Goal: Task Accomplishment & Management: Use online tool/utility

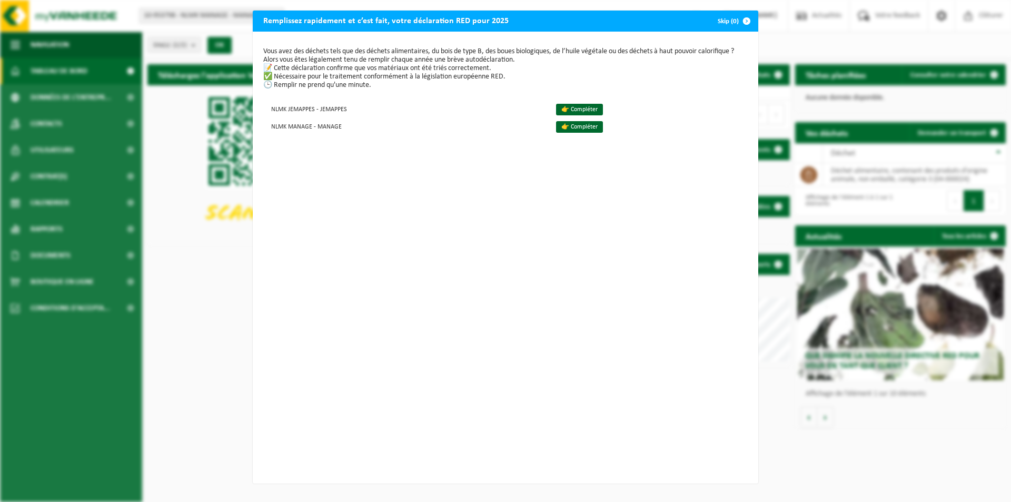
click at [722, 19] on button "Skip (0)" at bounding box center [733, 21] width 48 height 21
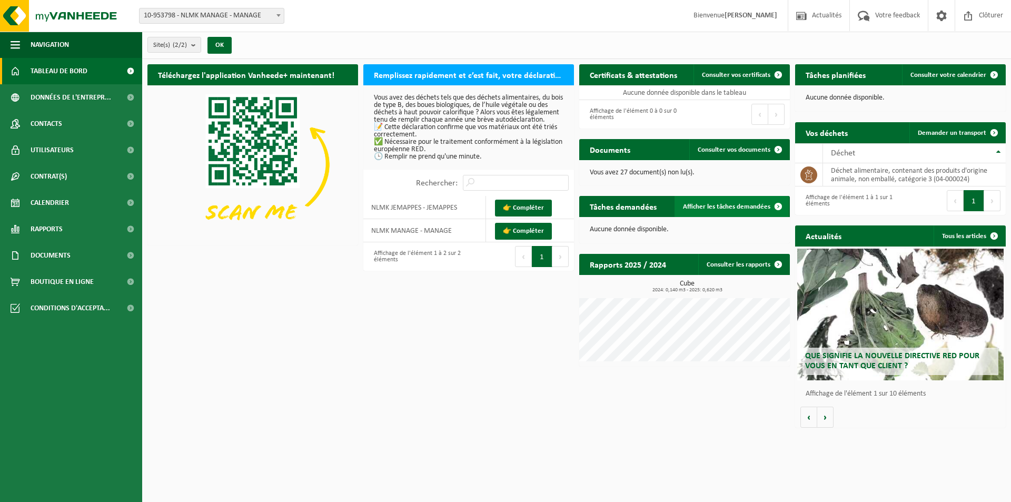
click at [737, 202] on link "Afficher les tâches demandées" at bounding box center [732, 206] width 114 height 21
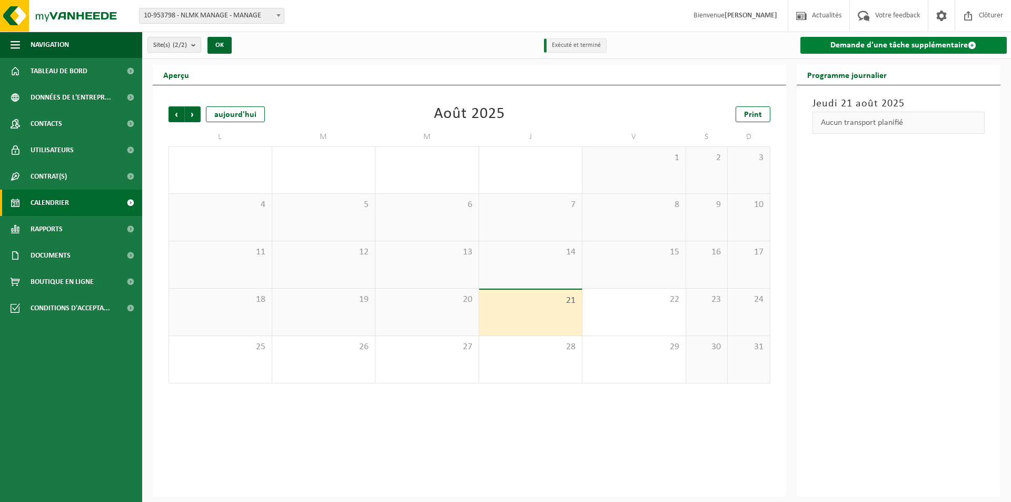
click at [882, 41] on link "Demande d'une tâche supplémentaire" at bounding box center [904, 45] width 207 height 17
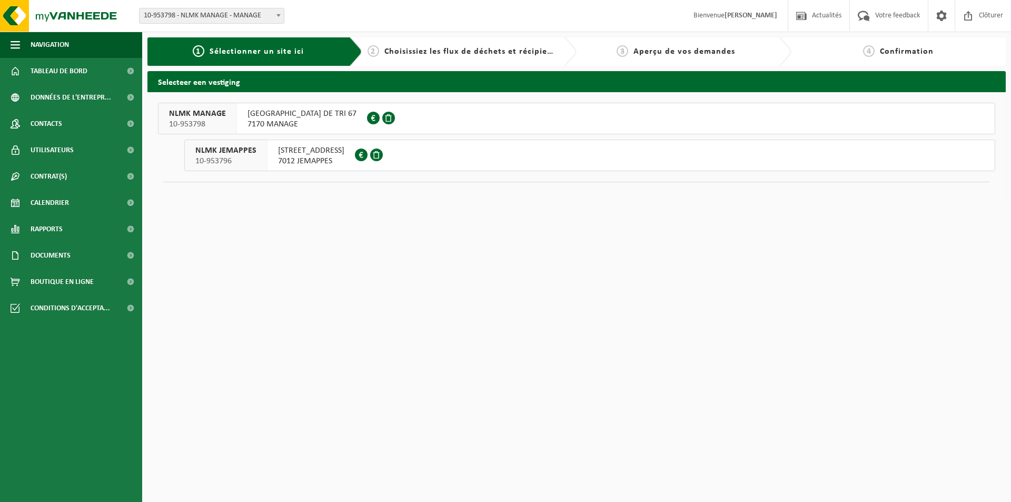
click at [324, 114] on span "[GEOGRAPHIC_DATA] DE TRI 67" at bounding box center [302, 113] width 109 height 11
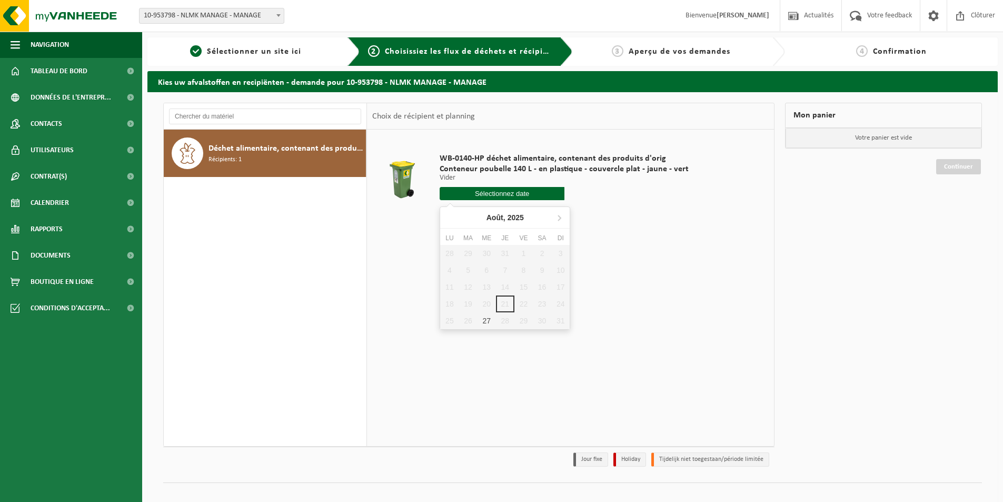
click at [470, 195] on input "text" at bounding box center [502, 193] width 125 height 13
click at [487, 324] on div "27" at bounding box center [487, 320] width 18 height 17
type input "à partir de [DATE]"
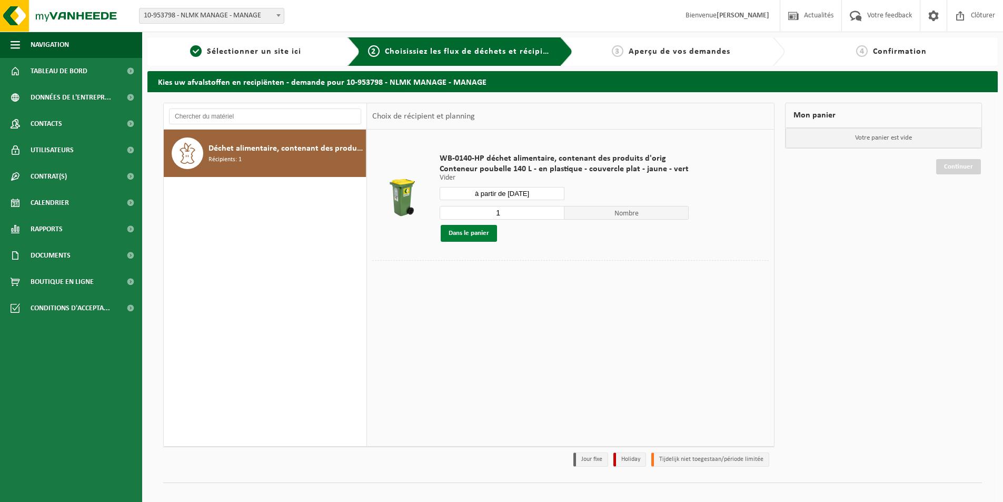
click at [486, 233] on button "Dans le panier" at bounding box center [469, 233] width 56 height 17
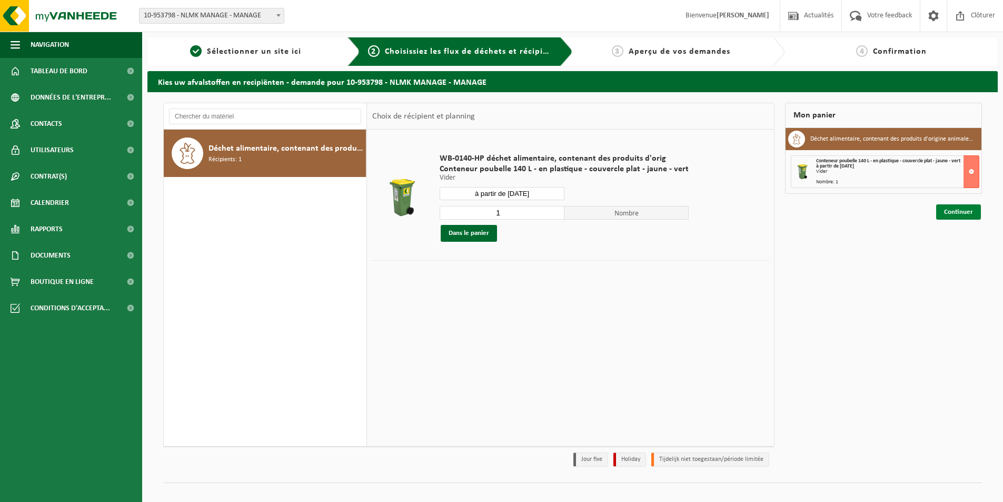
click at [961, 214] on link "Continuer" at bounding box center [958, 211] width 45 height 15
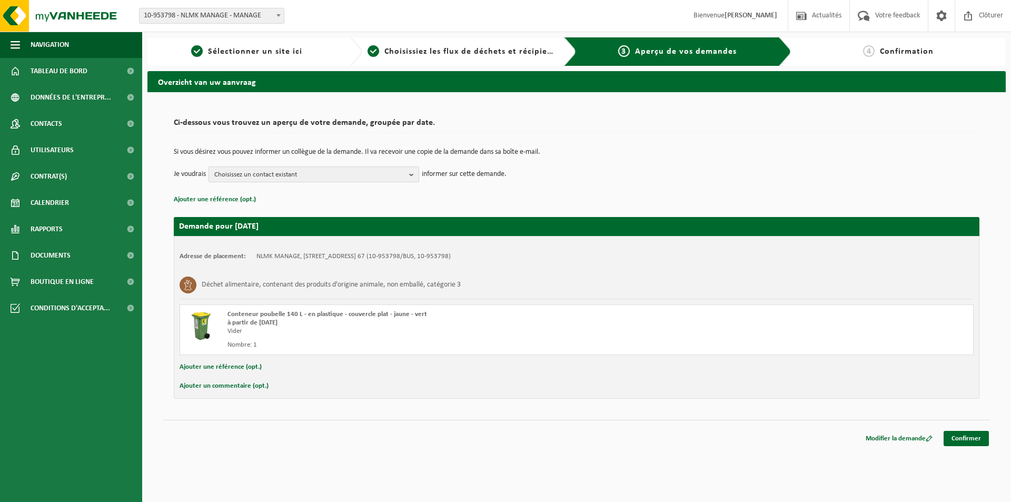
click at [409, 175] on button "Choisissez un contact existant" at bounding box center [314, 174] width 211 height 16
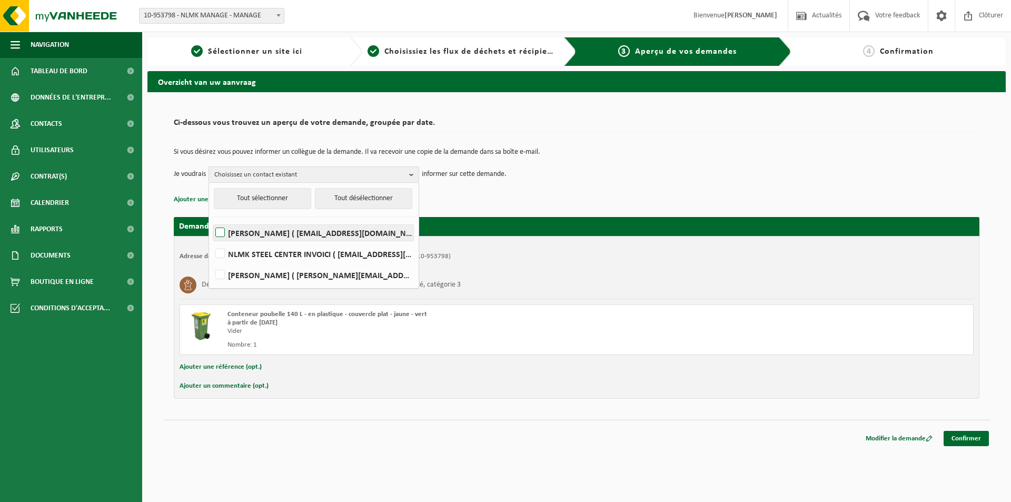
click at [221, 235] on label "Noemie Balsamelli ( n.balsamelli@eu.nlmk.com )" at bounding box center [313, 233] width 200 height 16
click at [212, 220] on input "Noemie Balsamelli ( n.balsamelli@eu.nlmk.com )" at bounding box center [211, 219] width 1 height 1
checkbox input "true"
click at [698, 154] on p "Si vous désirez vous pouvez informer un collègue de la demande. Il va recevoir …" at bounding box center [577, 152] width 806 height 7
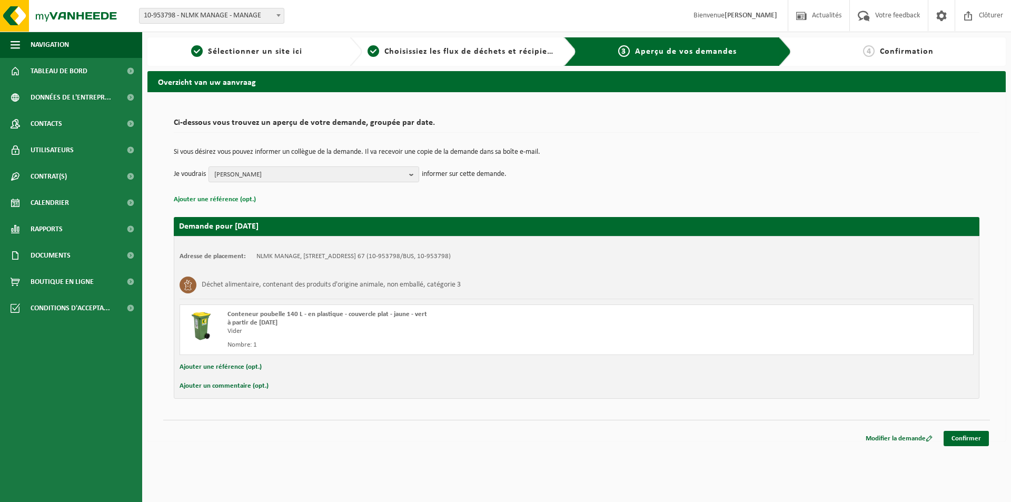
click at [220, 200] on button "Ajouter une référence (opt.)" at bounding box center [215, 200] width 82 height 14
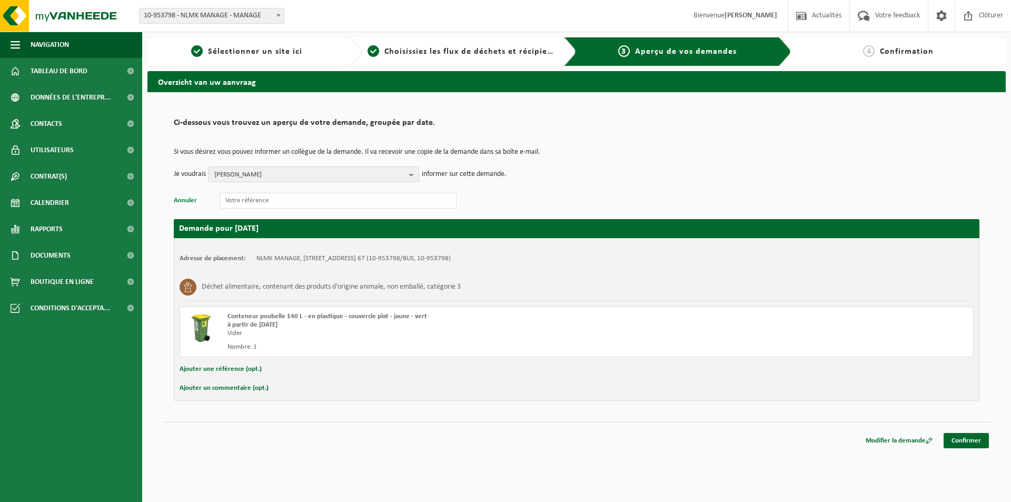
click at [188, 203] on button "Annuler" at bounding box center [185, 201] width 23 height 14
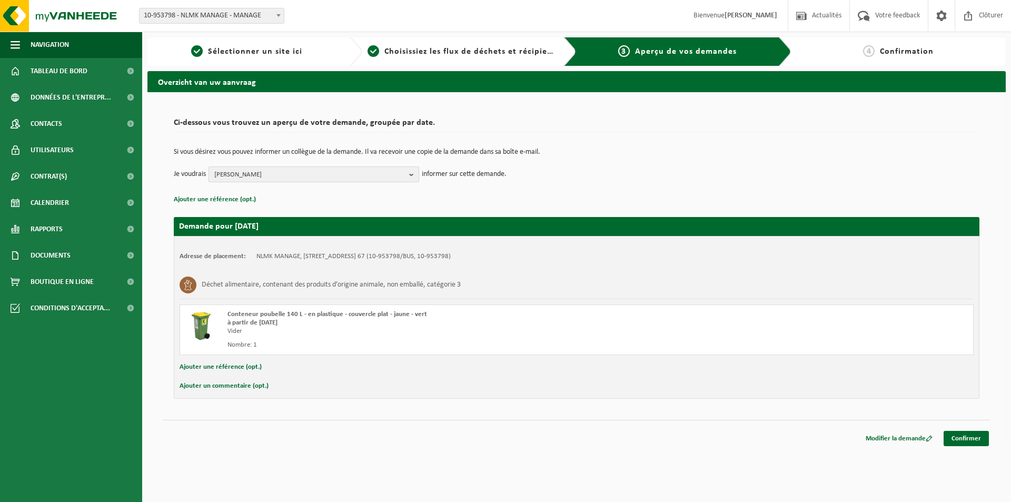
click at [410, 171] on b "button" at bounding box center [413, 174] width 9 height 15
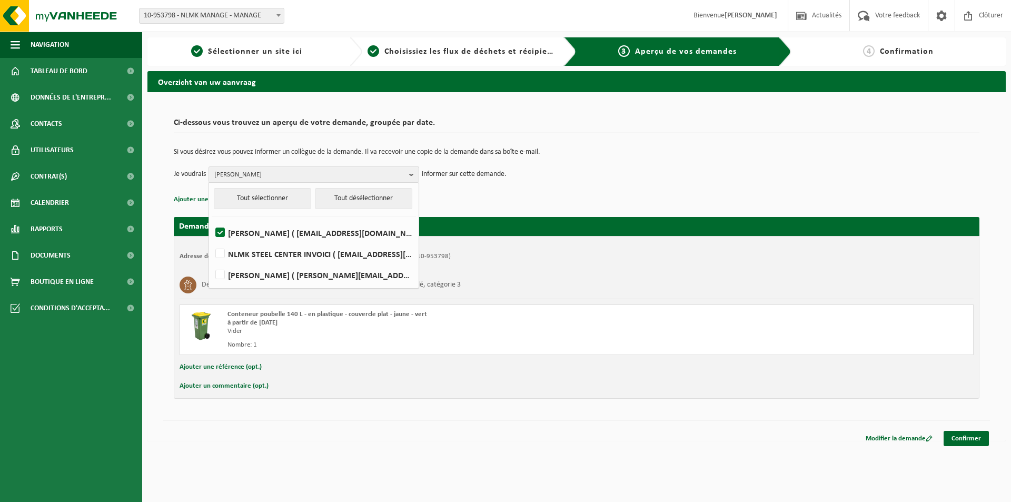
click at [504, 124] on h2 "Ci-dessous vous trouvez un aperçu de votre demande, groupée par date." at bounding box center [577, 125] width 806 height 14
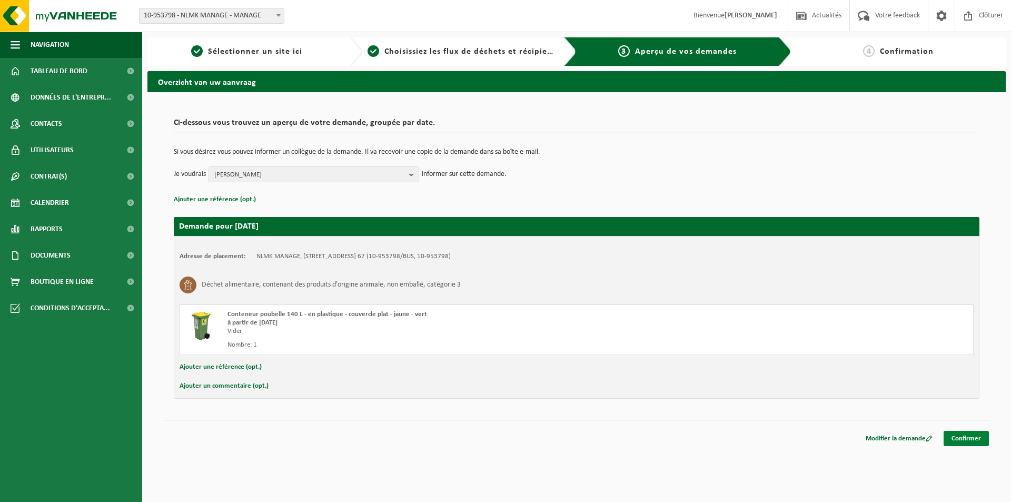
click at [978, 439] on link "Confirmer" at bounding box center [966, 438] width 45 height 15
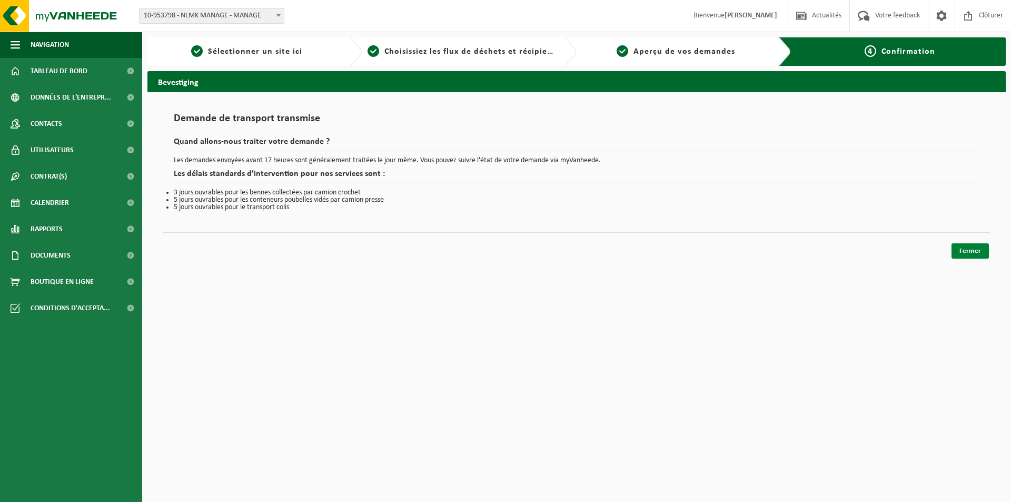
click at [963, 247] on link "Fermer" at bounding box center [970, 250] width 37 height 15
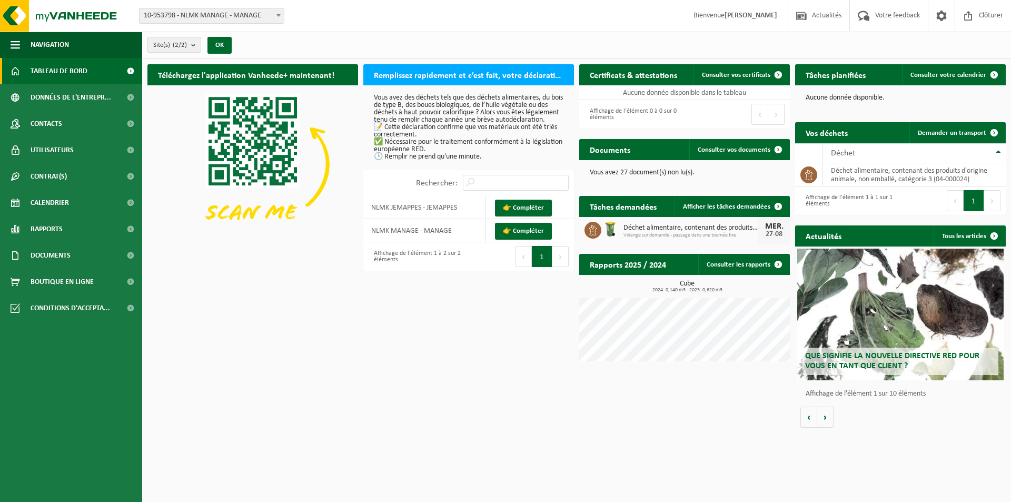
click at [623, 210] on h2 "Tâches demandées" at bounding box center [623, 206] width 88 height 21
